Goal: Find specific page/section: Find specific page/section

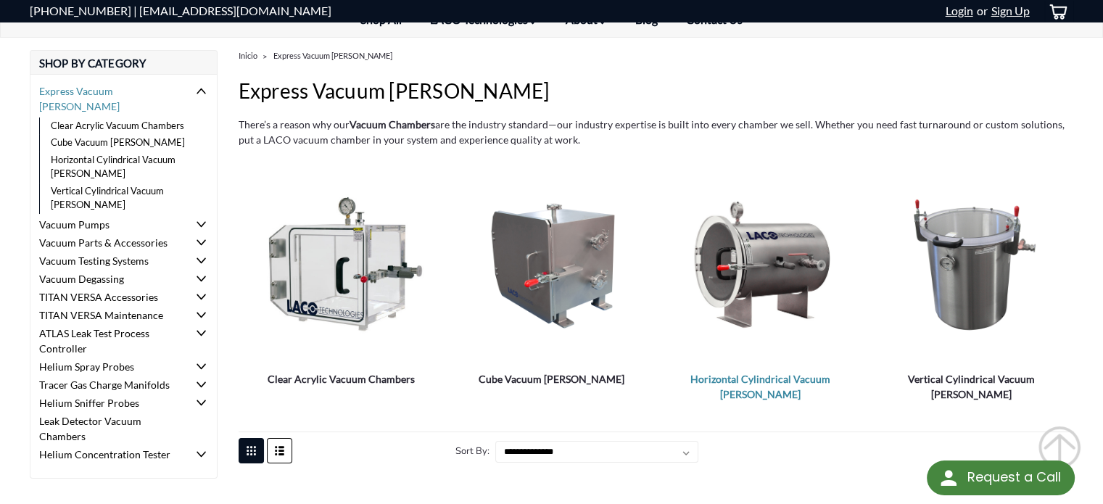
scroll to position [145, 0]
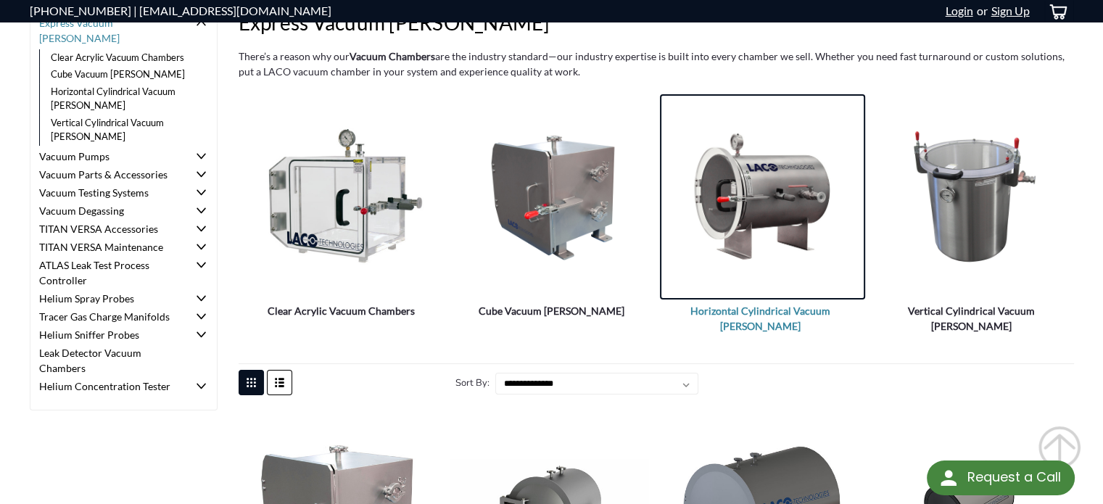
click at [761, 220] on img "Horizontal Cylindrical Vacuum Chambers" at bounding box center [762, 197] width 205 height 149
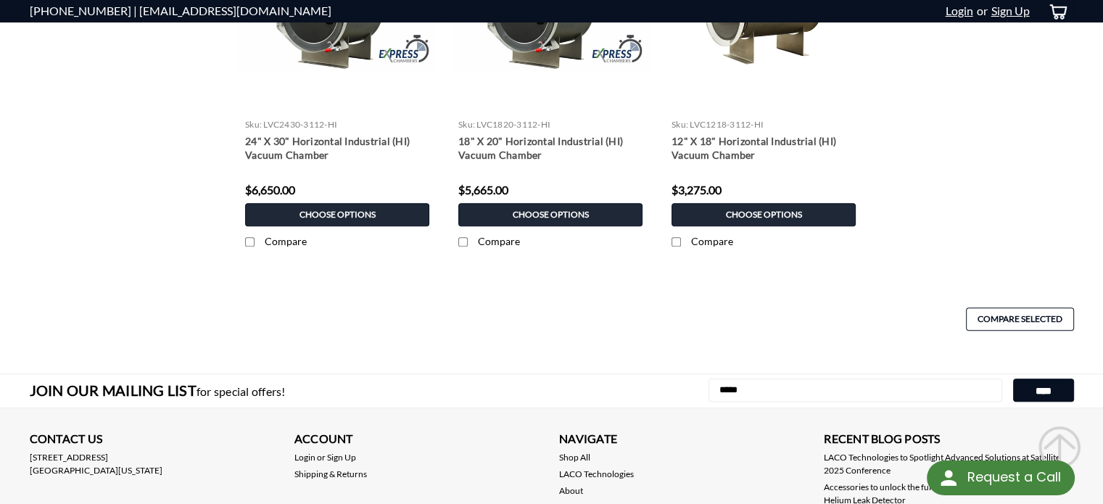
scroll to position [870, 0]
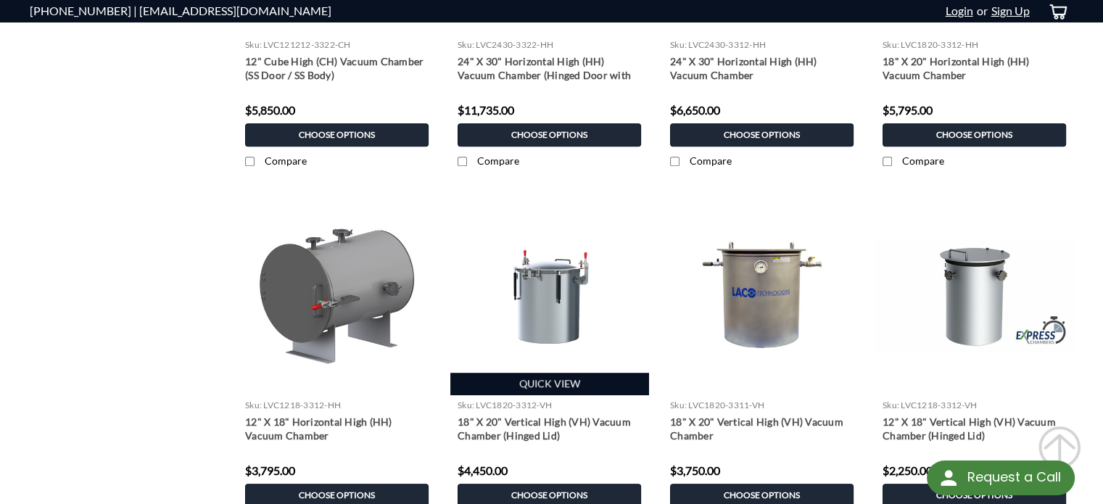
scroll to position [1016, 0]
